Goal: Navigation & Orientation: Find specific page/section

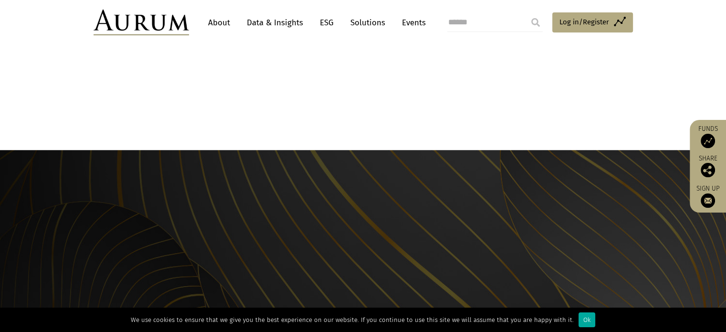
scroll to position [1004, 0]
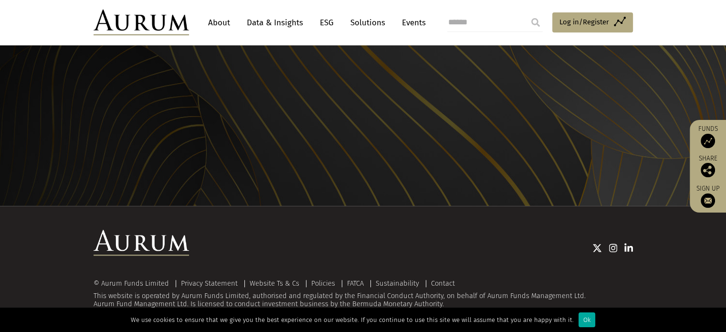
click at [214, 24] on link "About" at bounding box center [218, 23] width 31 height 18
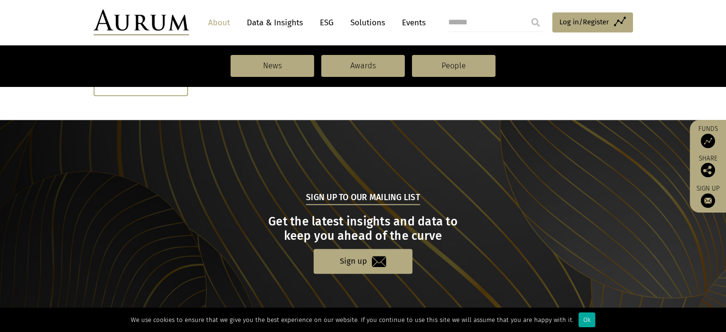
scroll to position [1091, 0]
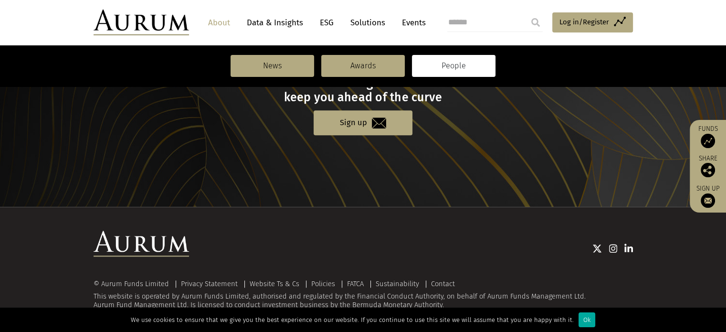
click at [454, 72] on link "People" at bounding box center [454, 66] width 84 height 22
